Goal: Information Seeking & Learning: Compare options

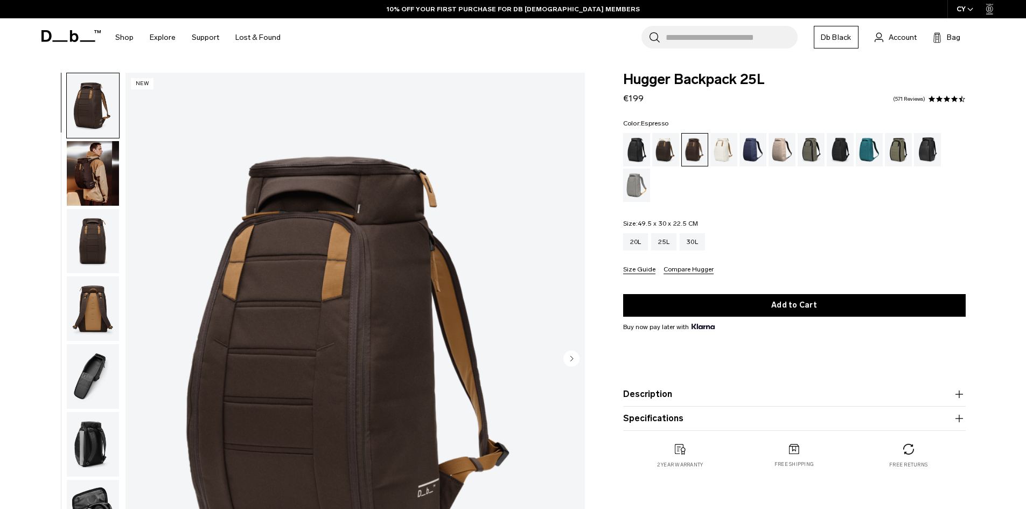
click at [90, 165] on img "button" at bounding box center [93, 173] width 52 height 65
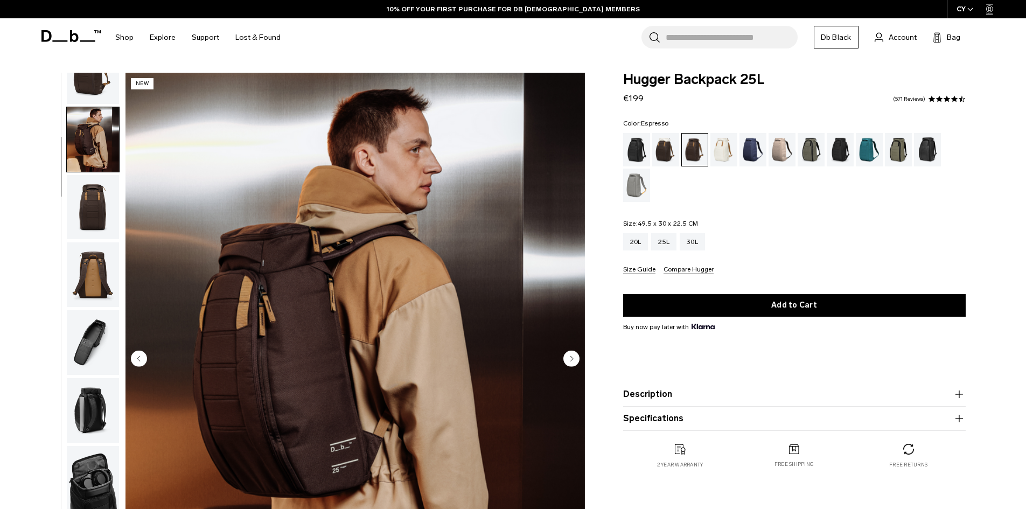
click at [99, 199] on img "button" at bounding box center [93, 207] width 52 height 65
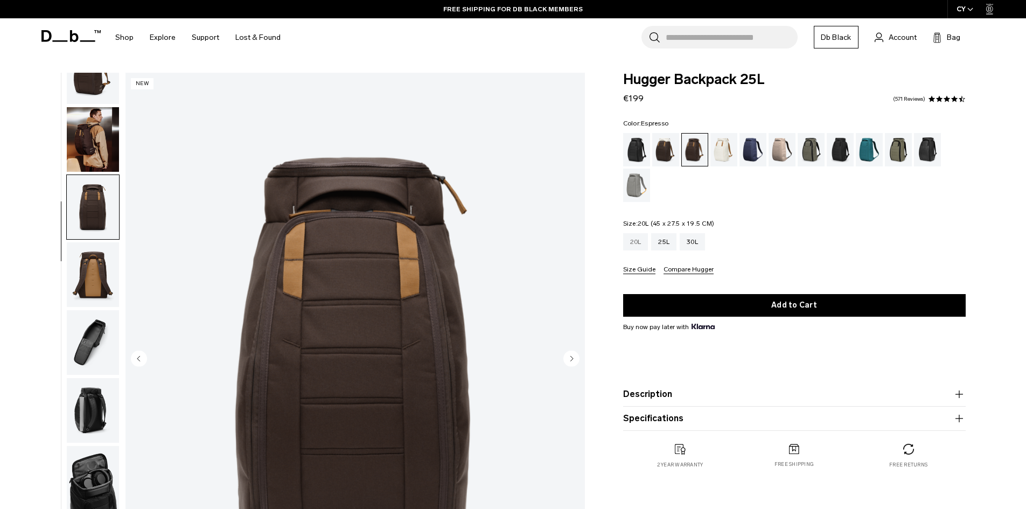
click at [634, 243] on div "20L" at bounding box center [635, 241] width 25 height 17
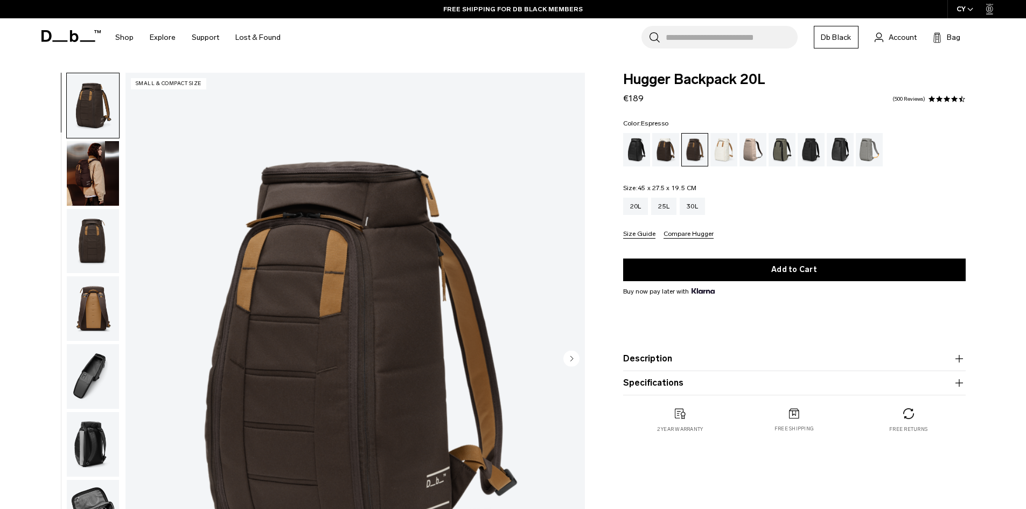
click at [99, 241] on img "button" at bounding box center [93, 241] width 52 height 65
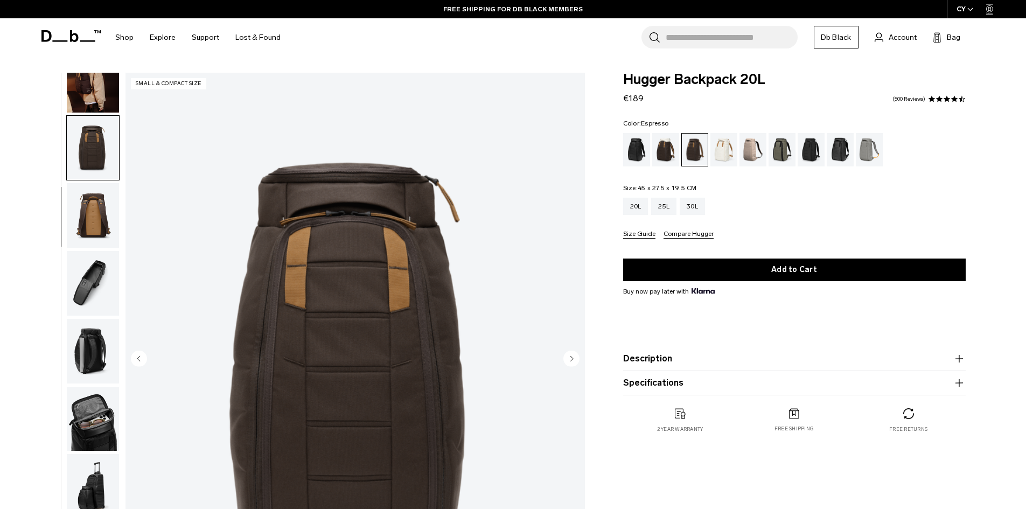
scroll to position [102, 0]
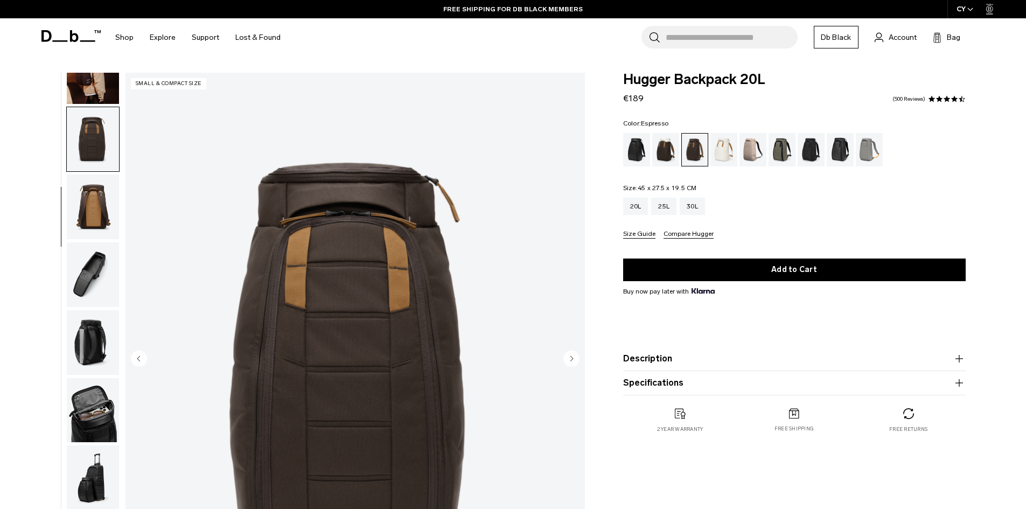
click at [101, 280] on img "button" at bounding box center [93, 274] width 52 height 65
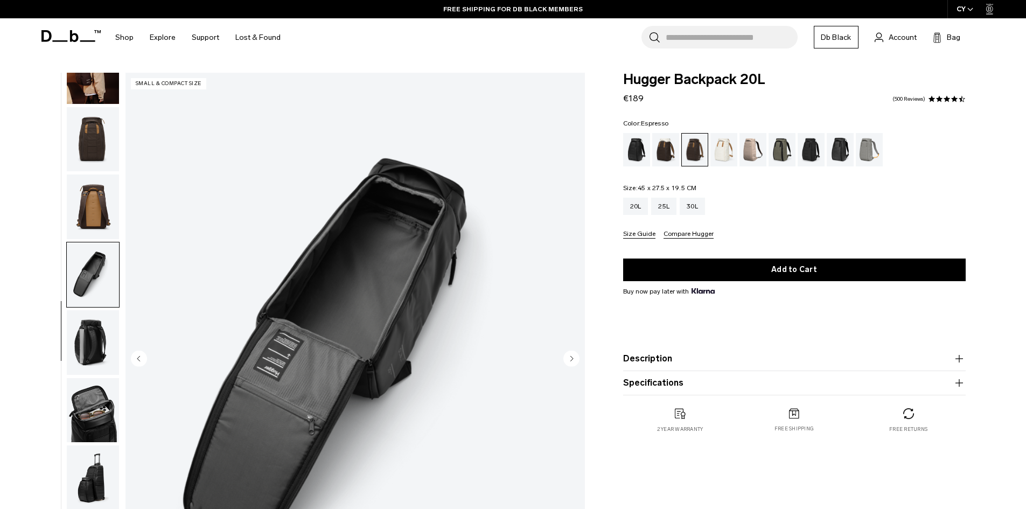
click at [97, 318] on img "button" at bounding box center [93, 342] width 52 height 65
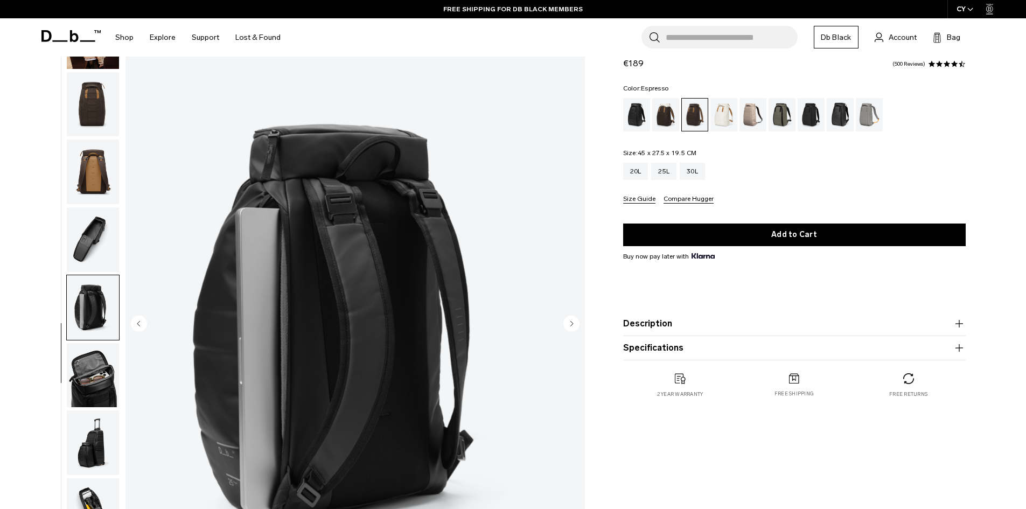
scroll to position [54, 0]
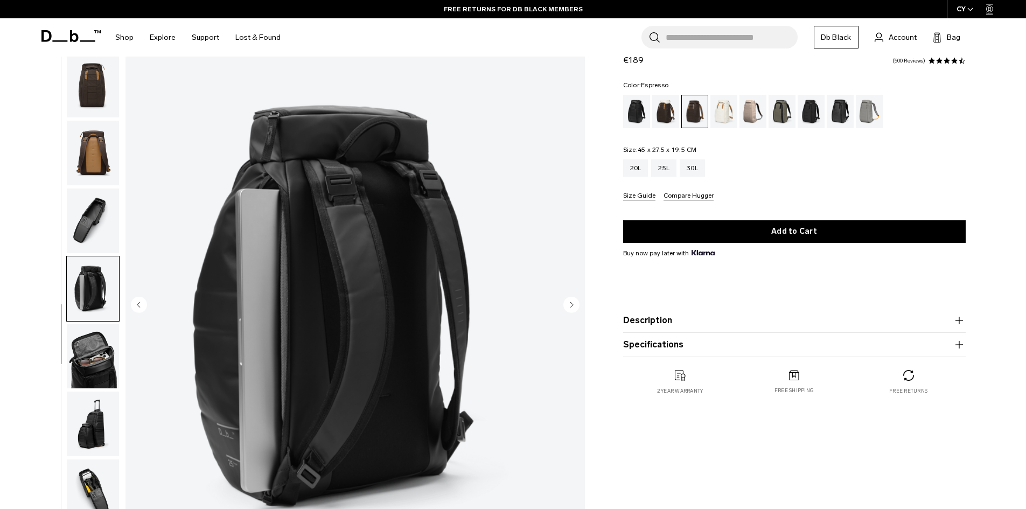
click at [96, 343] on img "button" at bounding box center [93, 356] width 52 height 65
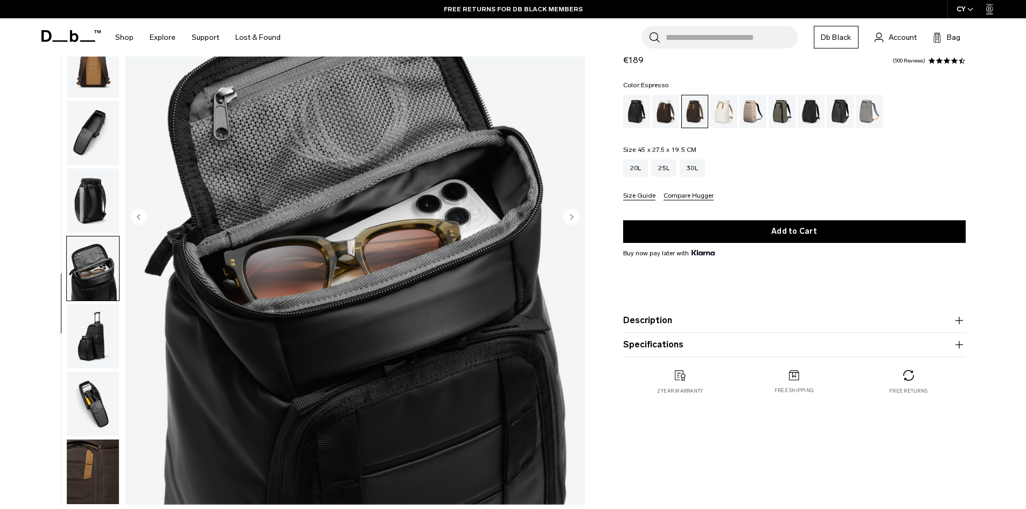
scroll to position [215, 0]
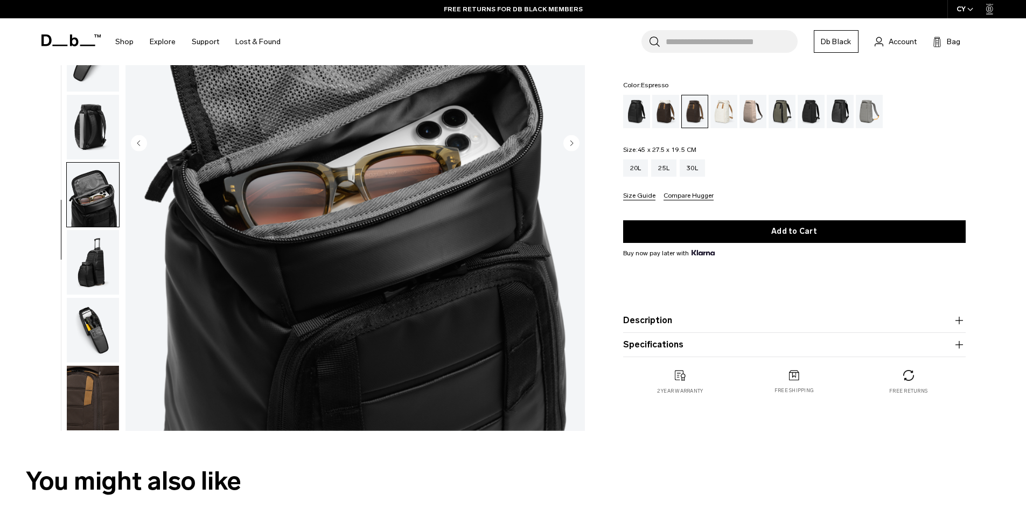
click at [86, 309] on img "button" at bounding box center [93, 330] width 52 height 65
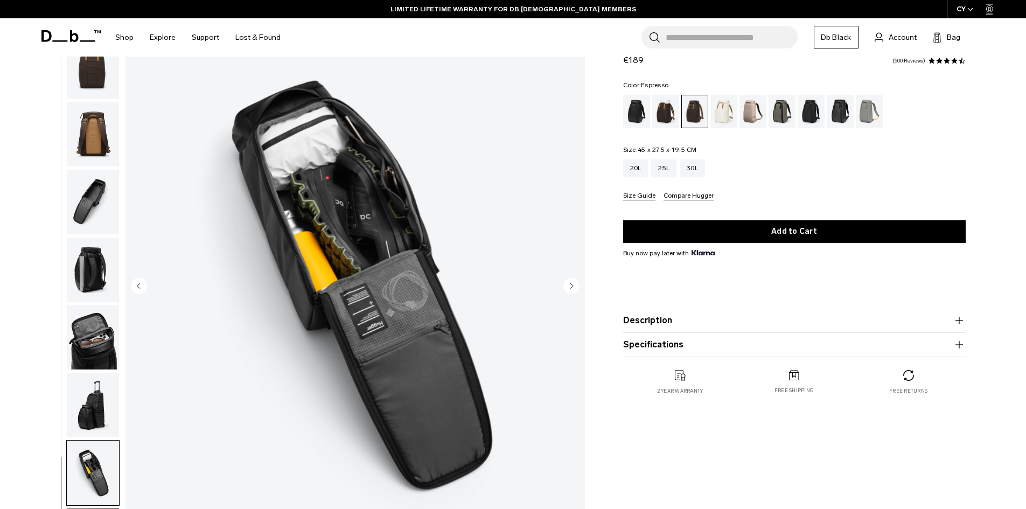
scroll to position [54, 0]
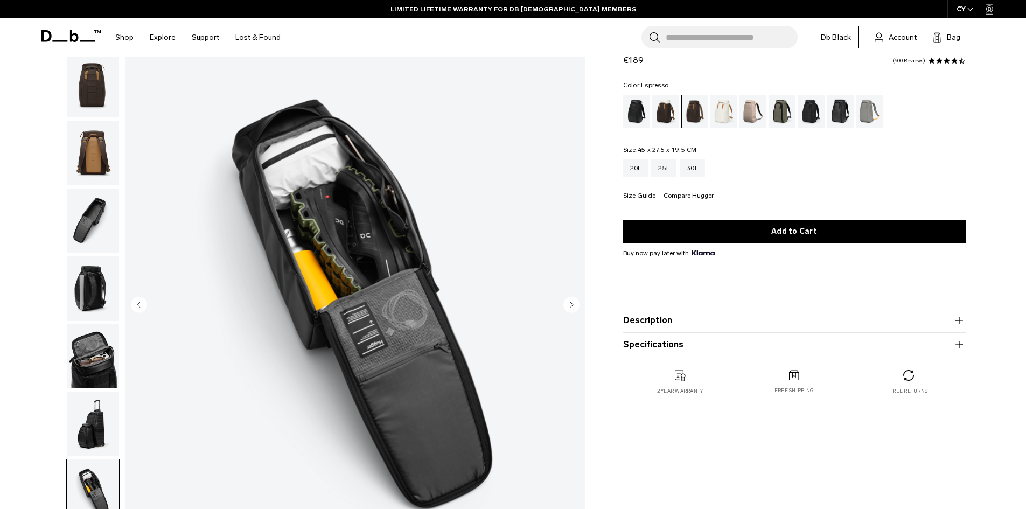
click at [97, 83] on img "button" at bounding box center [93, 85] width 52 height 65
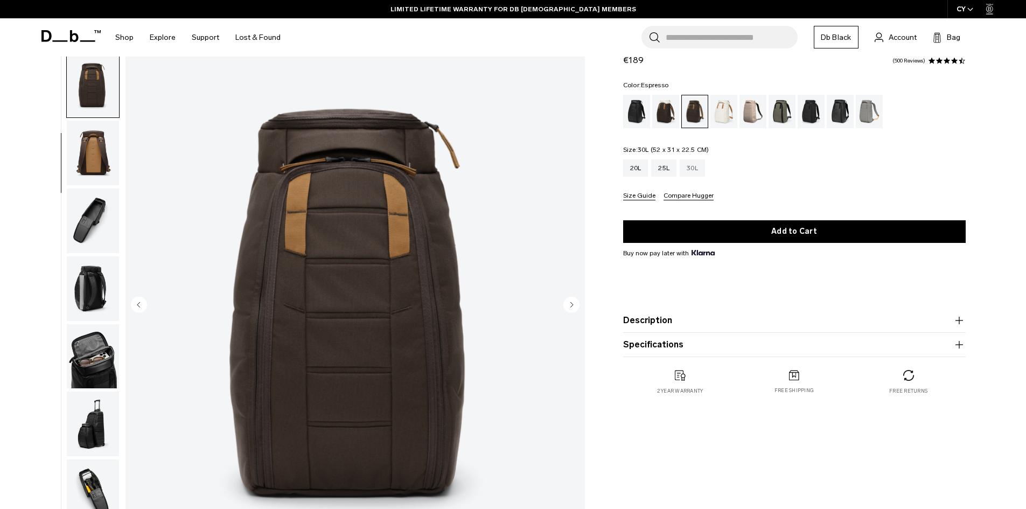
click at [694, 169] on div "30L" at bounding box center [692, 167] width 25 height 17
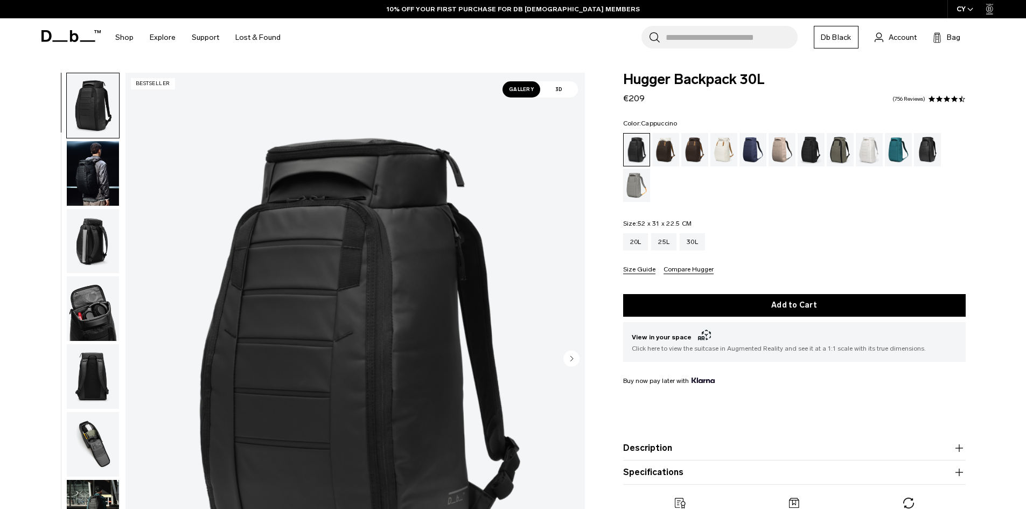
click at [666, 152] on div "Cappuccino" at bounding box center [665, 149] width 27 height 33
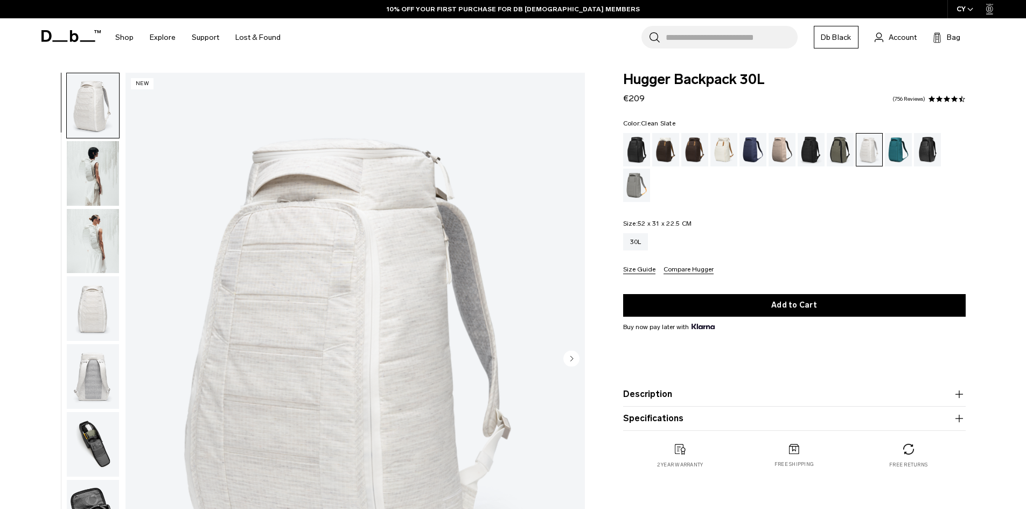
click at [898, 155] on div "Midnight Teal" at bounding box center [898, 149] width 27 height 33
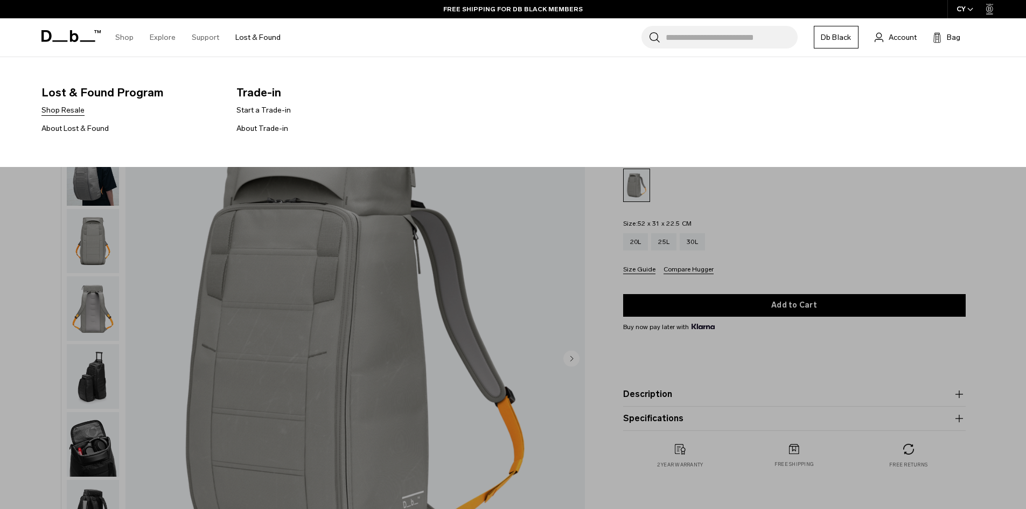
click at [74, 109] on link "Shop Resale" at bounding box center [62, 109] width 43 height 11
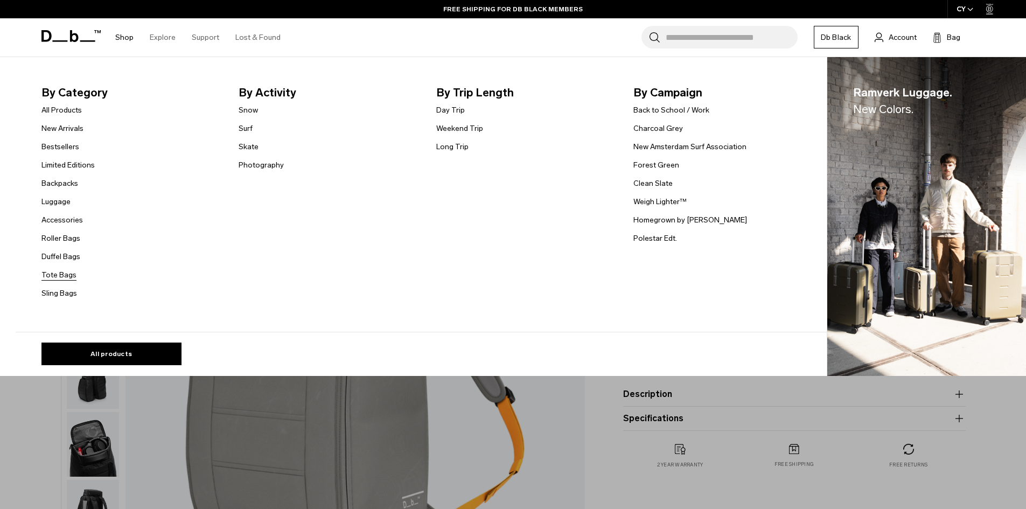
click at [66, 275] on link "Tote Bags" at bounding box center [58, 274] width 35 height 11
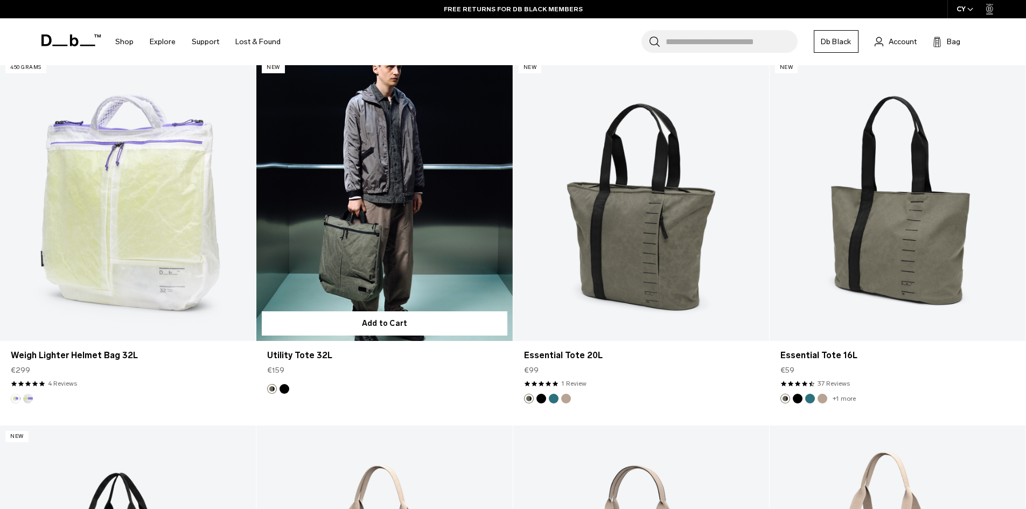
scroll to position [646, 0]
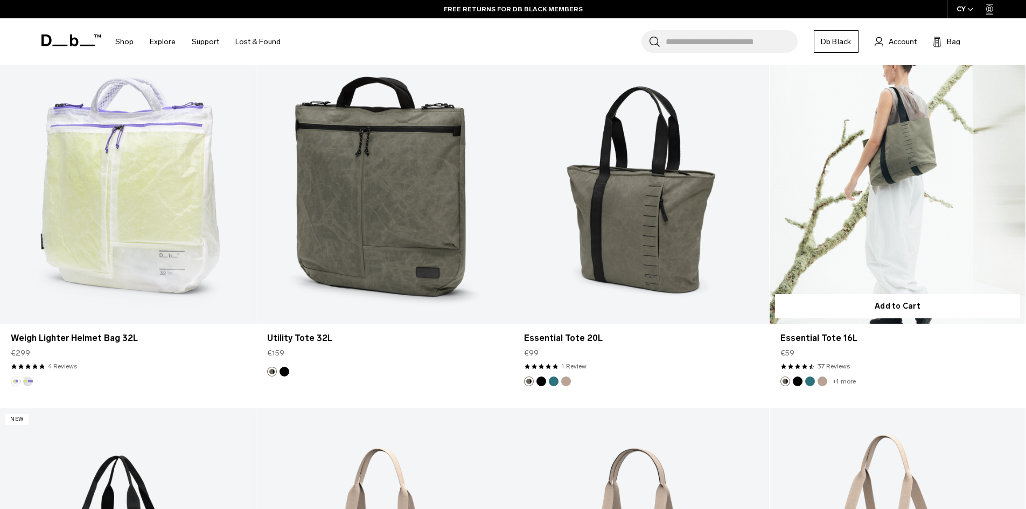
click at [796, 384] on button "Black Out" at bounding box center [798, 381] width 10 height 10
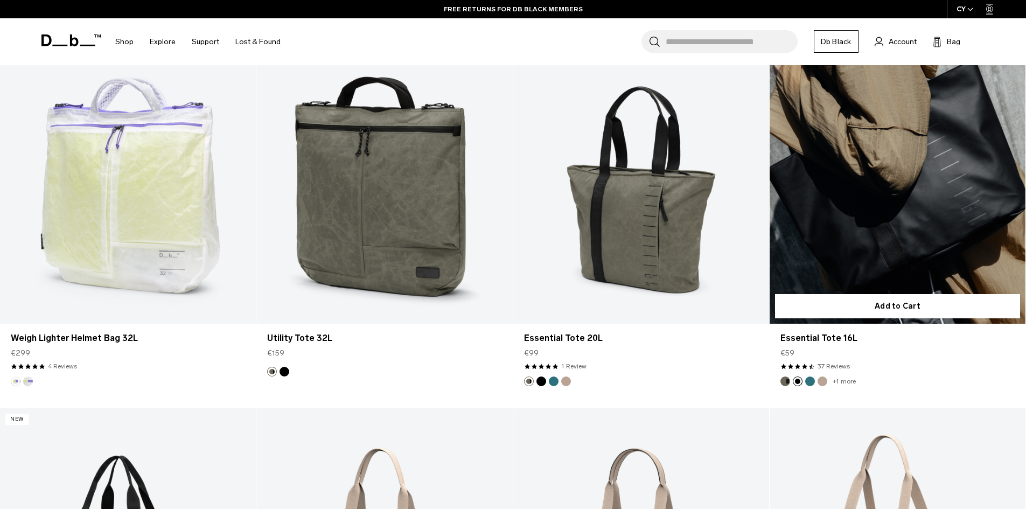
click at [824, 385] on button "Fogbow Beige" at bounding box center [822, 381] width 10 height 10
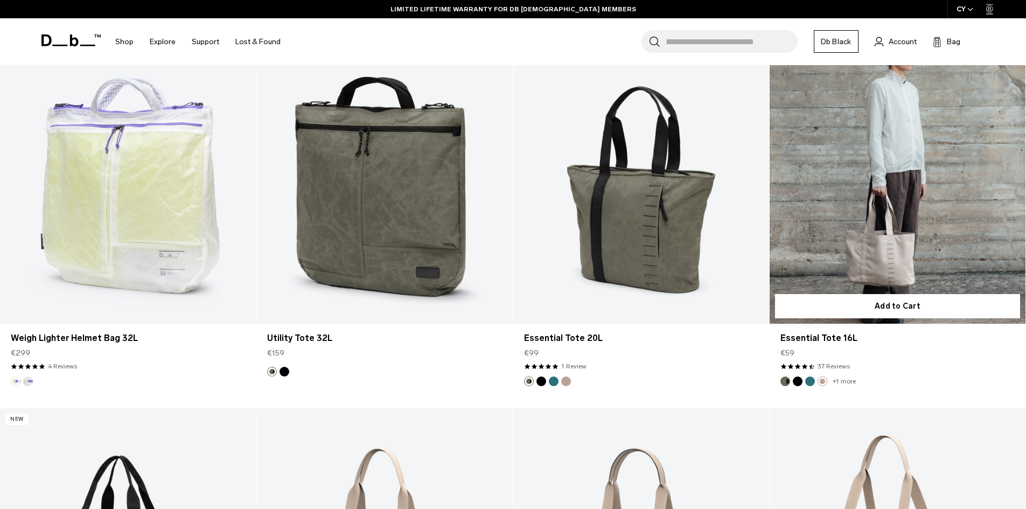
click at [852, 384] on link "+1 more" at bounding box center [844, 382] width 23 height 8
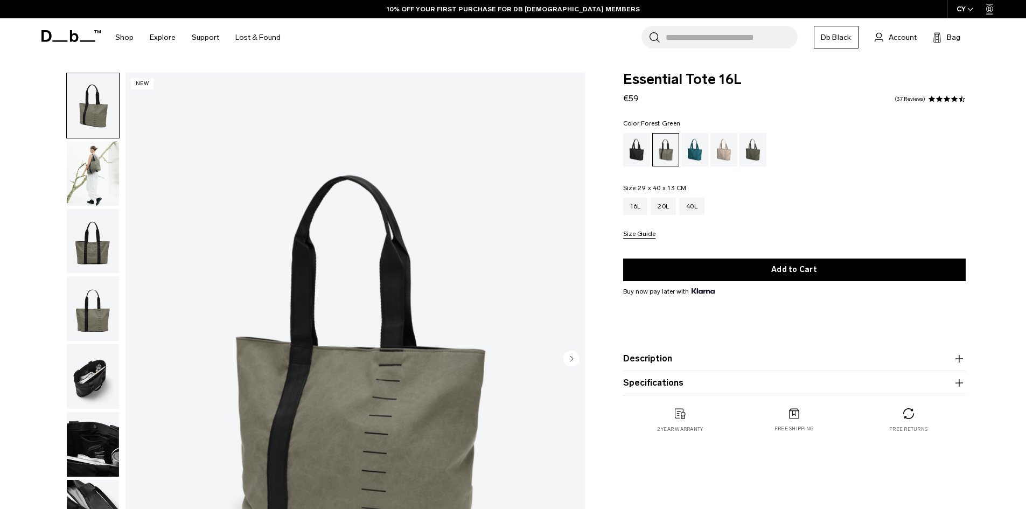
click at [95, 173] on img "button" at bounding box center [93, 173] width 52 height 65
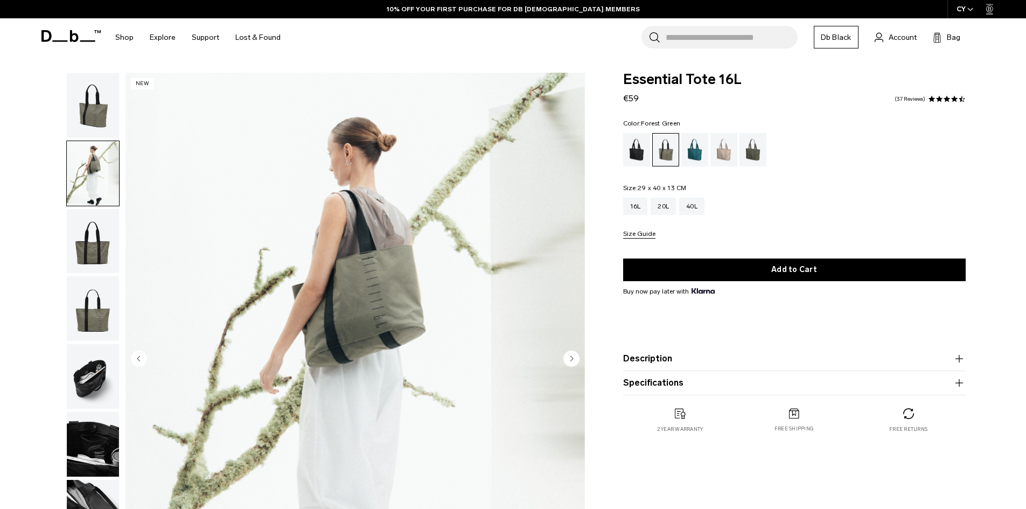
click at [93, 242] on img "button" at bounding box center [93, 241] width 52 height 65
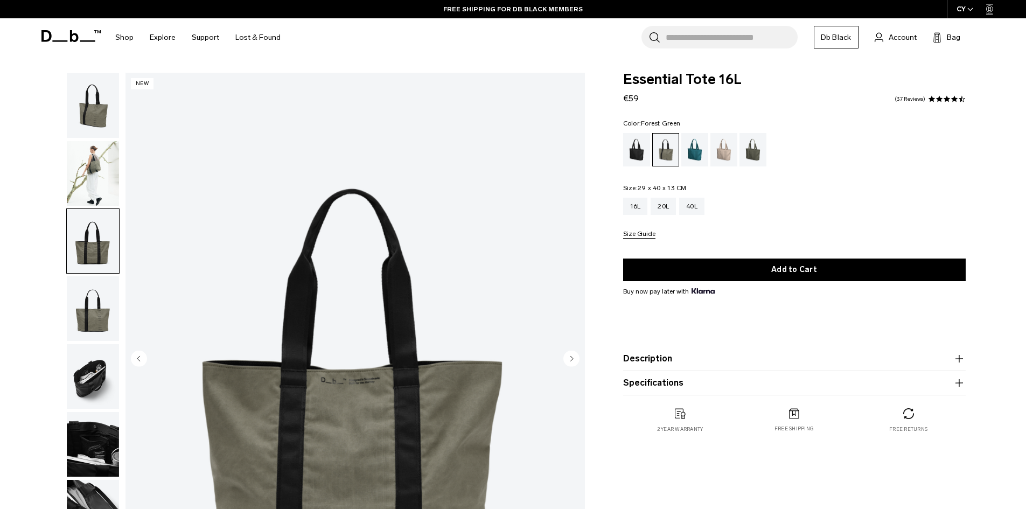
click at [94, 289] on img "button" at bounding box center [93, 308] width 52 height 65
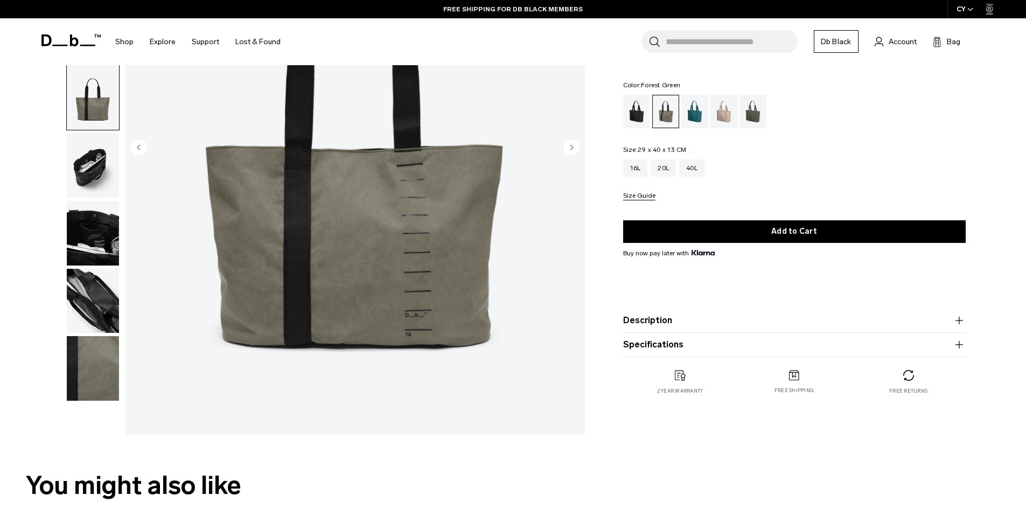
scroll to position [215, 0]
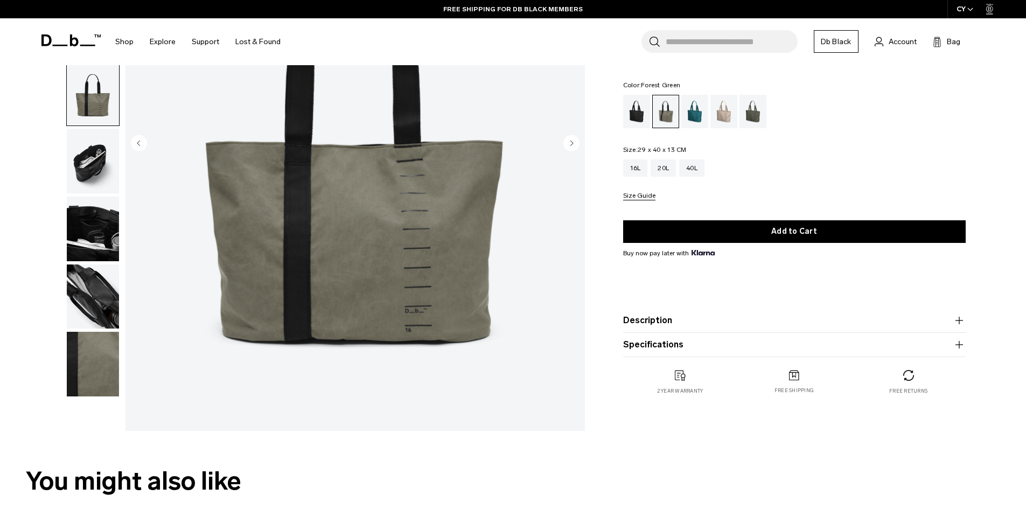
click at [104, 165] on img "button" at bounding box center [93, 161] width 52 height 65
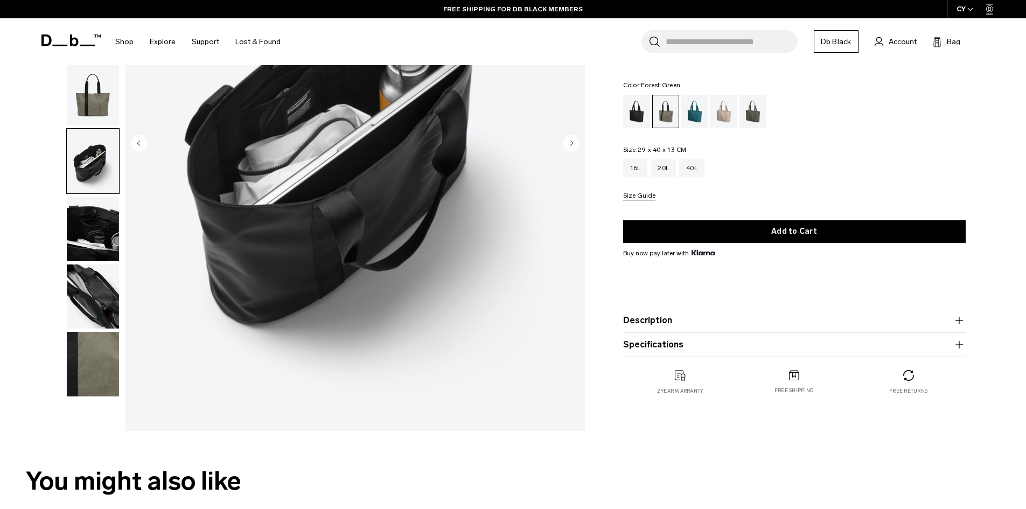
click at [104, 211] on img "button" at bounding box center [93, 229] width 52 height 65
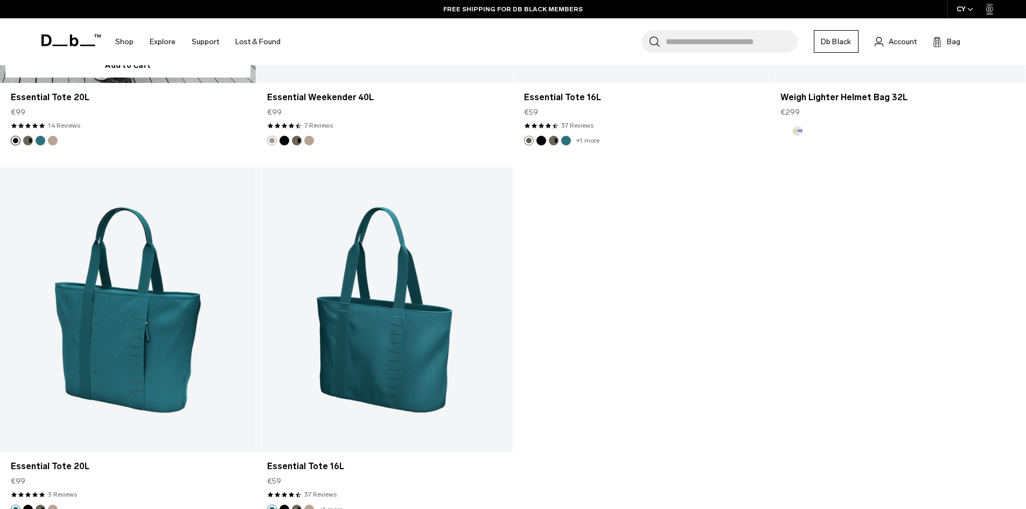
scroll to position [1644, 0]
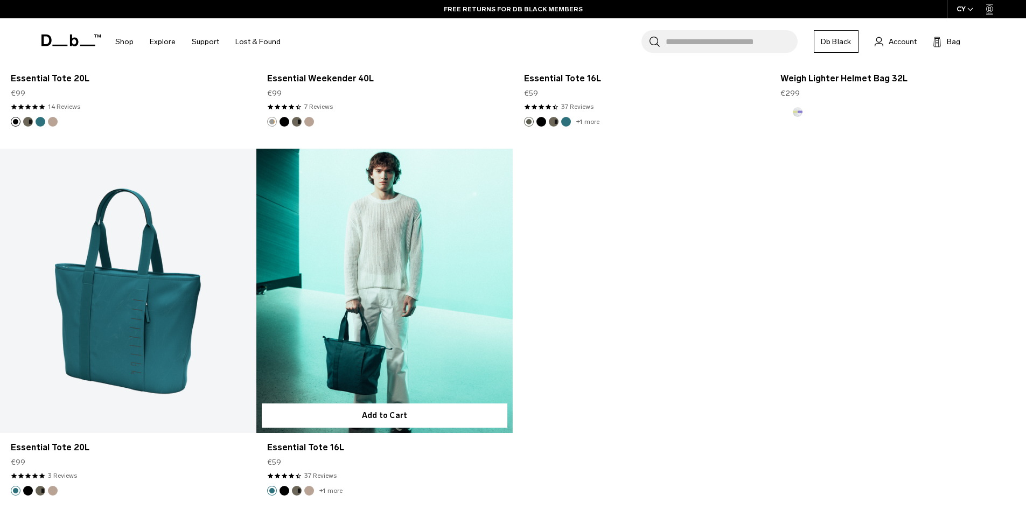
click at [362, 286] on link "Essential Tote 16L" at bounding box center [384, 291] width 256 height 284
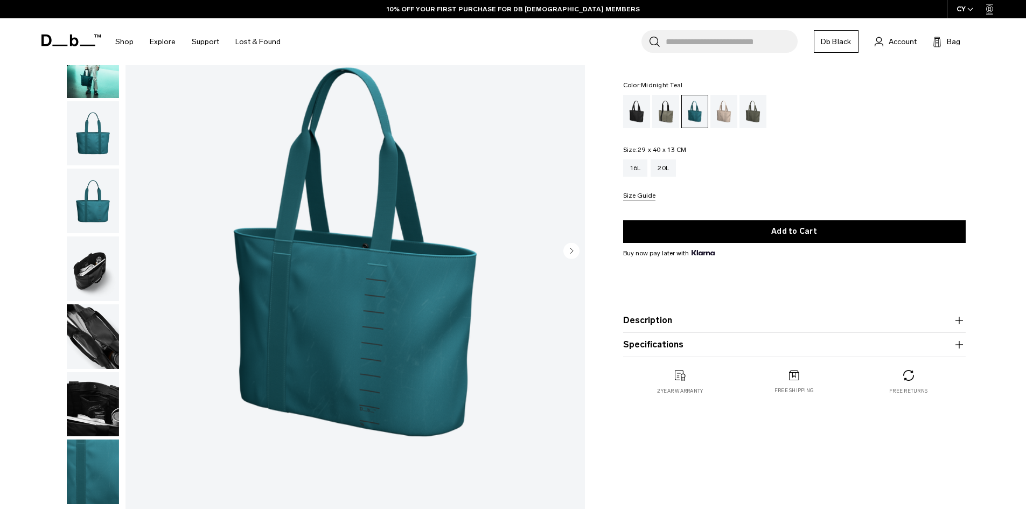
click at [100, 83] on img "button" at bounding box center [93, 65] width 52 height 65
